Goal: Task Accomplishment & Management: Use online tool/utility

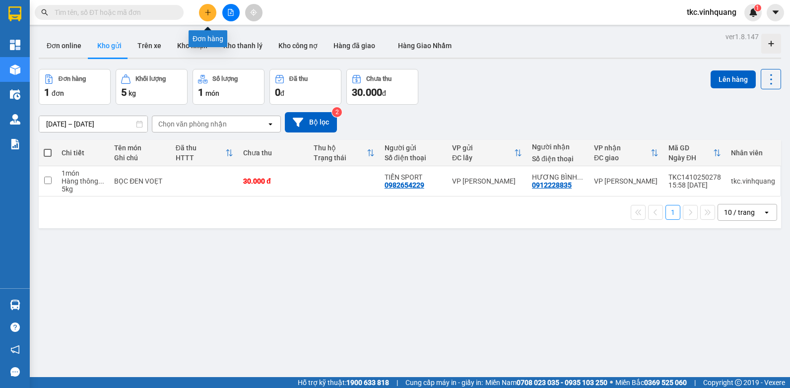
click at [212, 12] on button at bounding box center [207, 12] width 17 height 17
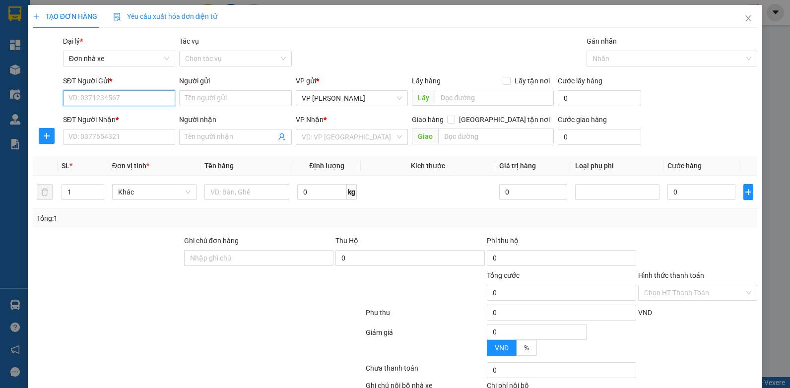
click at [150, 97] on input "SĐT Người Gửi *" at bounding box center [119, 98] width 113 height 16
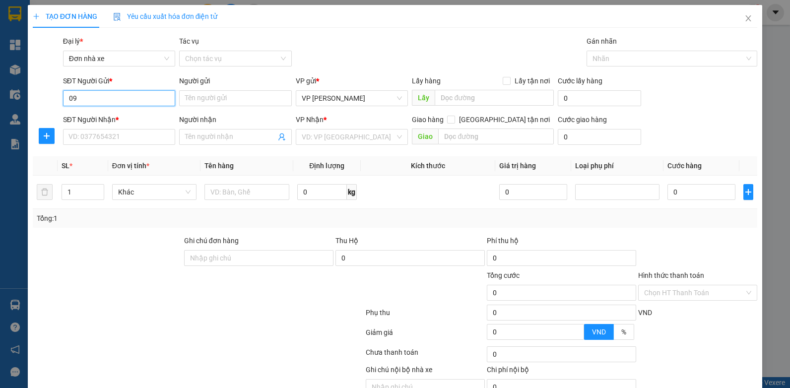
type input "0"
type input "0906161629"
drag, startPoint x: 151, startPoint y: 113, endPoint x: 141, endPoint y: 133, distance: 22.4
click at [150, 113] on div "0906161629 - PT [PERSON_NAME]" at bounding box center [122, 118] width 108 height 11
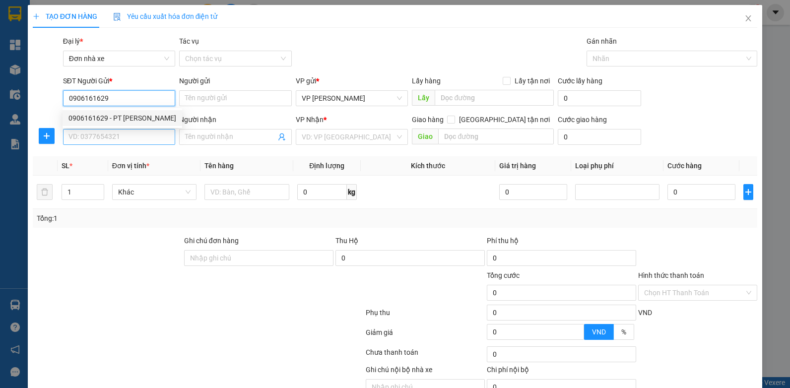
type input "PT [PERSON_NAME]"
type input "0902121973"
type input "[PERSON_NAME]"
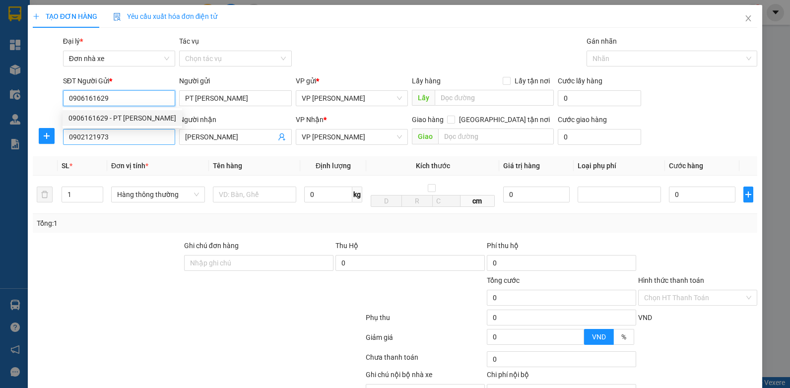
type input "0906161629"
click at [141, 133] on input "0902121973" at bounding box center [119, 137] width 113 height 16
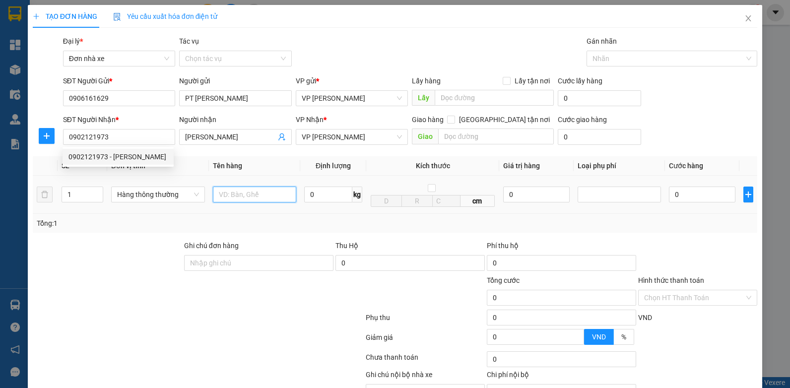
click at [241, 191] on input "text" at bounding box center [254, 195] width 83 height 16
type input "BỌC ĐEN"
type input "1"
type input "30.000"
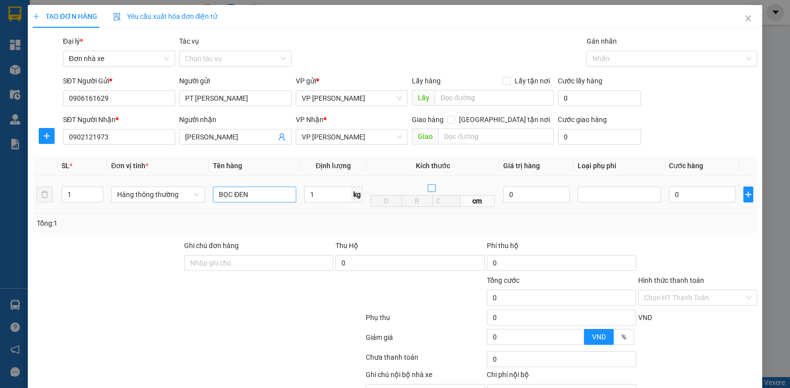
type input "30.000"
drag, startPoint x: 692, startPoint y: 242, endPoint x: 696, endPoint y: 266, distance: 23.6
click at [694, 250] on div at bounding box center [697, 257] width 121 height 35
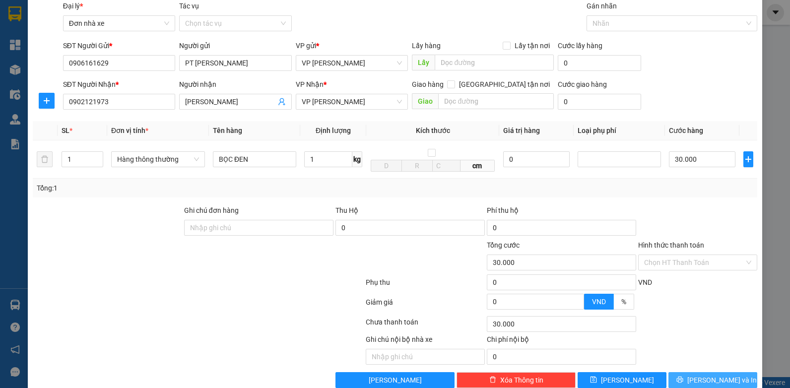
scroll to position [55, 0]
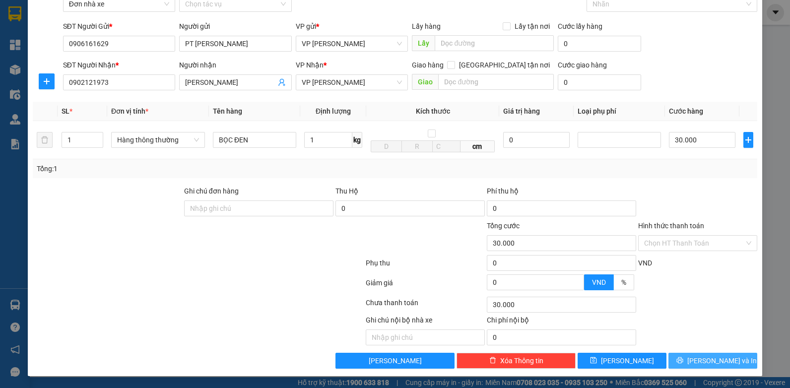
click at [696, 366] on button "[PERSON_NAME] và In" at bounding box center [712, 361] width 89 height 16
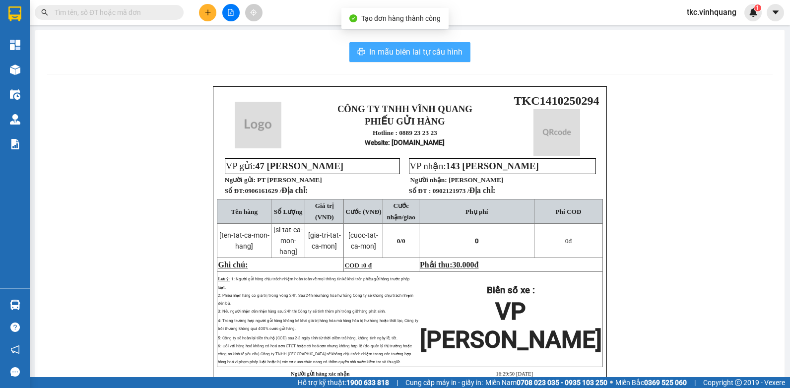
click at [439, 46] on span "In mẫu biên lai tự cấu hình" at bounding box center [415, 52] width 93 height 12
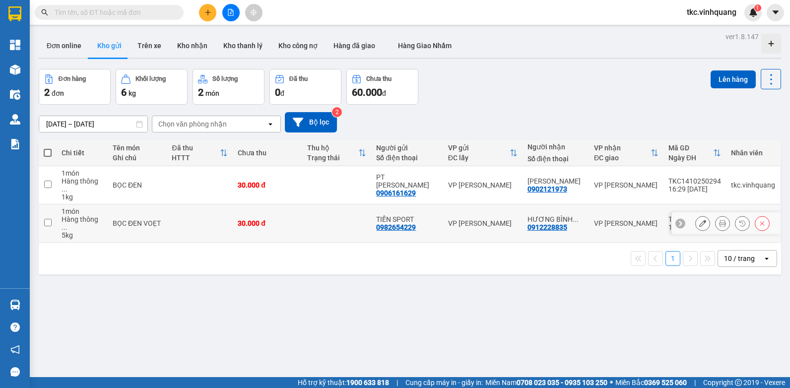
click at [273, 219] on div "30.000 đ" at bounding box center [268, 223] width 60 height 8
checkbox input "true"
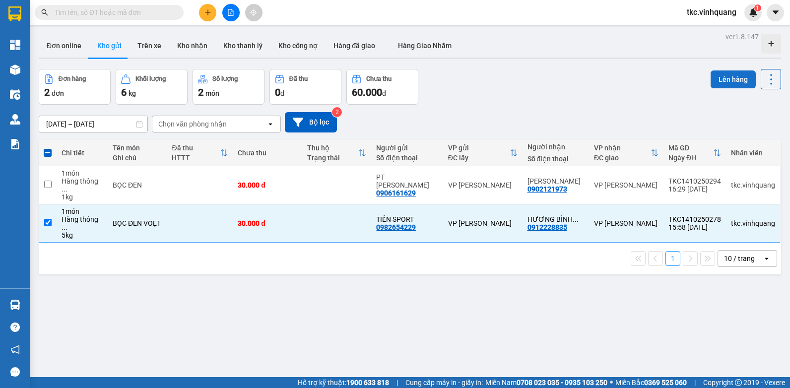
click at [715, 82] on button "Lên hàng" at bounding box center [733, 79] width 45 height 18
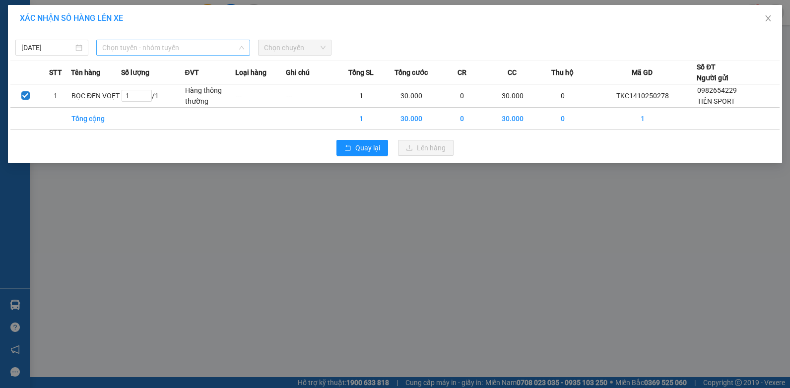
click at [178, 52] on span "Chọn tuyến - nhóm tuyến" at bounding box center [173, 47] width 142 height 15
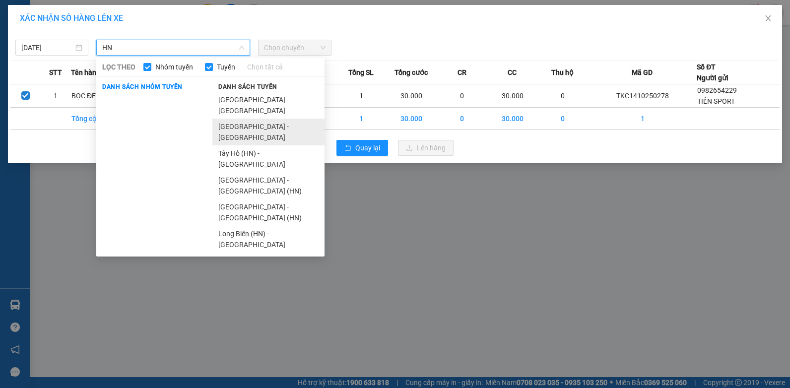
type input "HN"
drag, startPoint x: 250, startPoint y: 118, endPoint x: 253, endPoint y: 113, distance: 6.1
click at [250, 119] on li "[GEOGRAPHIC_DATA] - [GEOGRAPHIC_DATA]" at bounding box center [268, 132] width 112 height 27
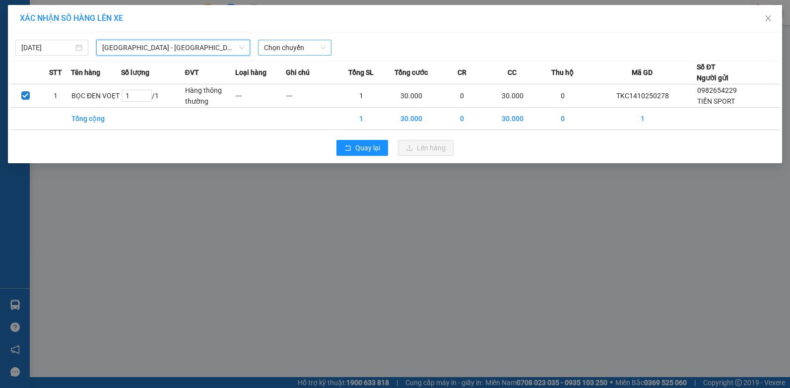
click at [293, 50] on span "Chọn chuyến" at bounding box center [294, 47] width 61 height 15
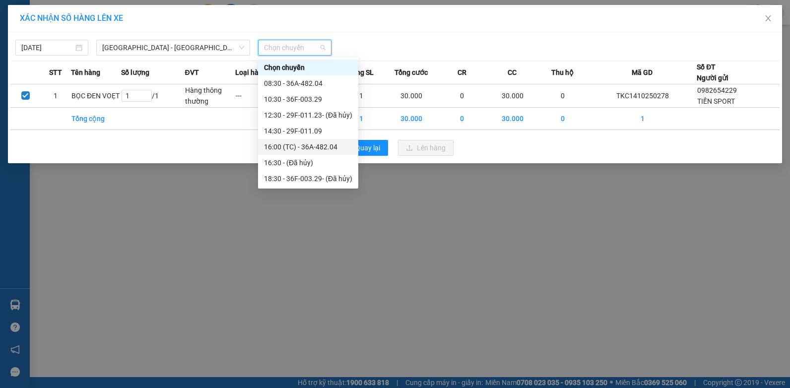
click at [317, 144] on div "16:00 (TC) - 36A-482.04" at bounding box center [308, 146] width 88 height 11
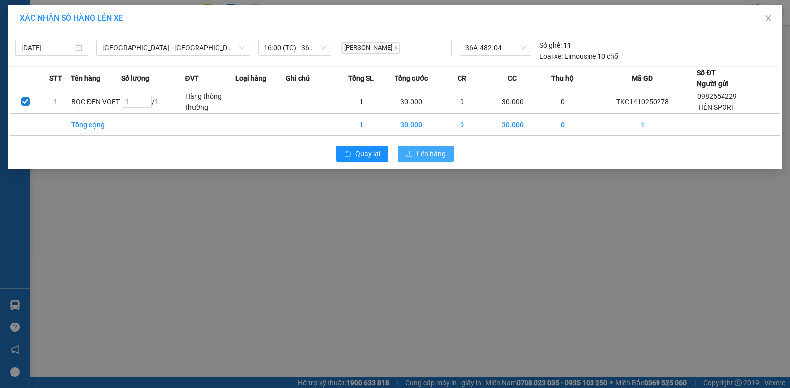
click at [434, 151] on span "Lên hàng" at bounding box center [431, 153] width 29 height 11
